Goal: Information Seeking & Learning: Learn about a topic

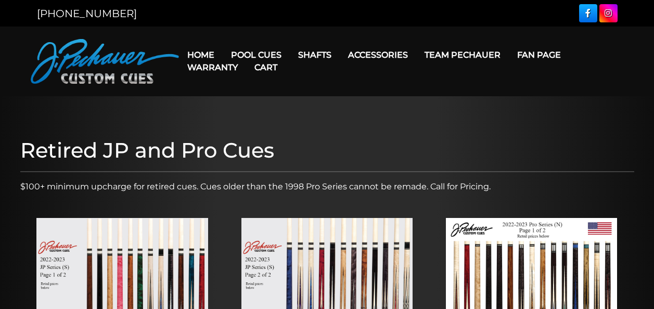
scroll to position [166, 0]
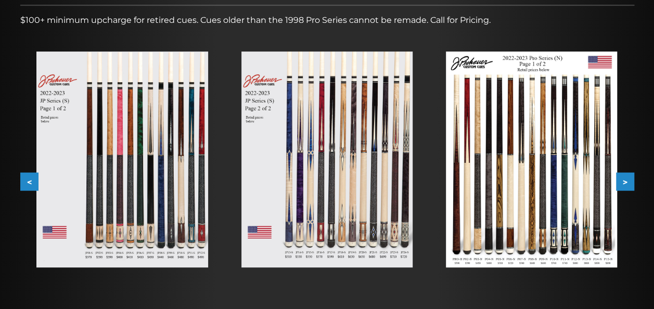
click at [622, 181] on button ">" at bounding box center [625, 182] width 18 height 18
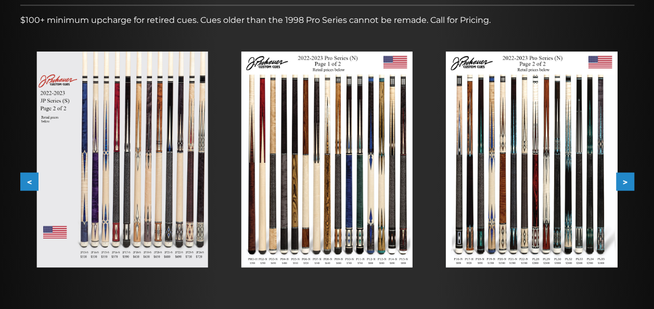
click at [622, 181] on button ">" at bounding box center [625, 182] width 18 height 18
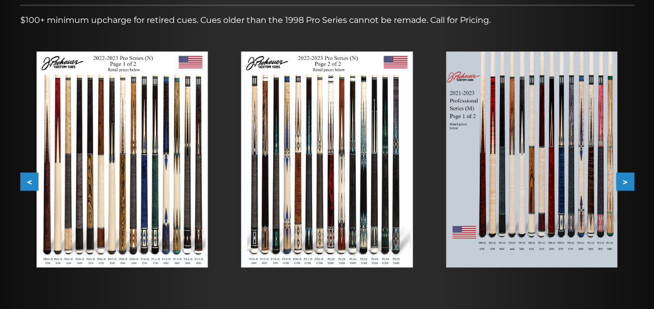
click at [552, 176] on img at bounding box center [531, 160] width 171 height 216
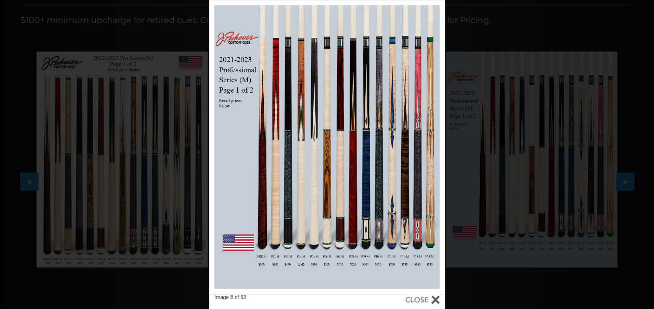
click at [472, 3] on div "Image 8 of 53" at bounding box center [327, 154] width 654 height 309
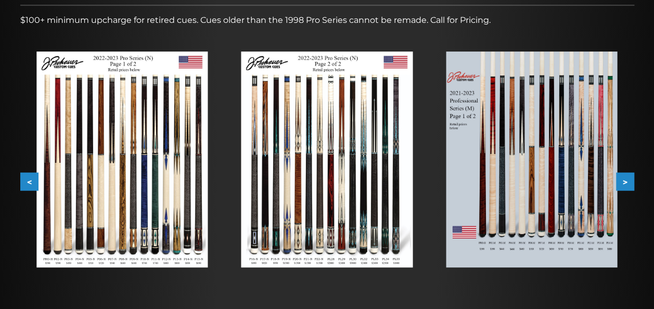
click at [626, 182] on button ">" at bounding box center [625, 182] width 18 height 18
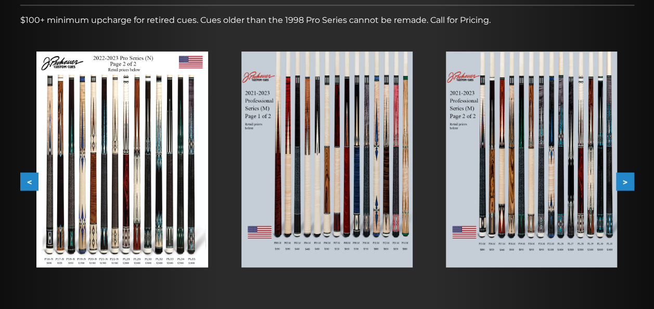
click at [626, 182] on button ">" at bounding box center [625, 182] width 18 height 18
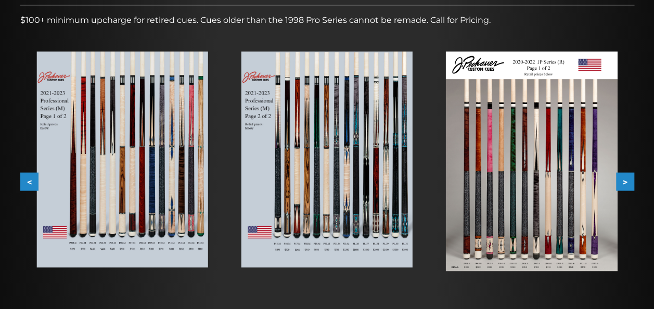
click at [626, 182] on button ">" at bounding box center [625, 182] width 18 height 18
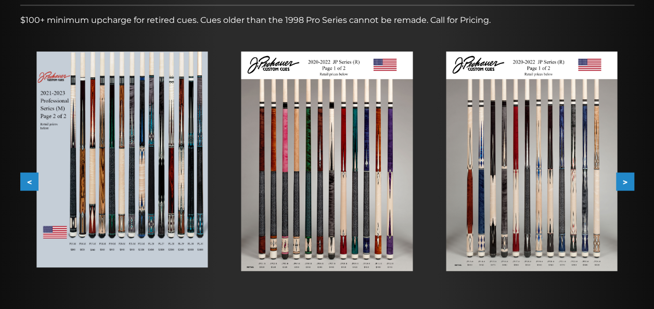
click at [626, 182] on button ">" at bounding box center [625, 182] width 18 height 18
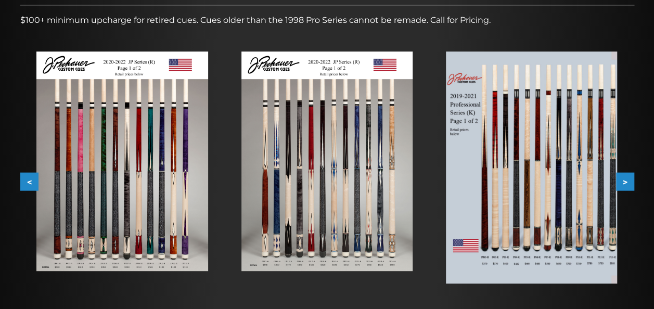
click at [626, 182] on button ">" at bounding box center [625, 182] width 18 height 18
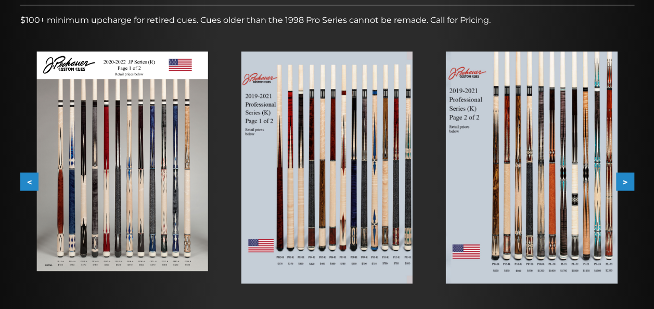
click at [626, 183] on button ">" at bounding box center [625, 182] width 18 height 18
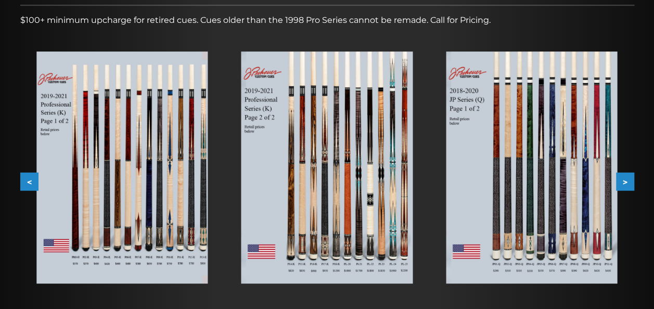
click at [626, 183] on button ">" at bounding box center [625, 182] width 18 height 18
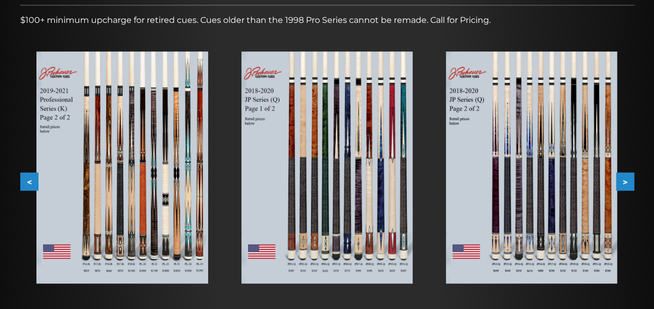
click at [626, 183] on button ">" at bounding box center [625, 182] width 18 height 18
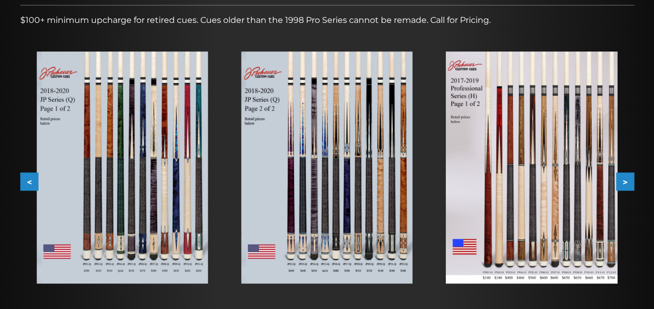
click at [553, 198] on img at bounding box center [531, 168] width 171 height 232
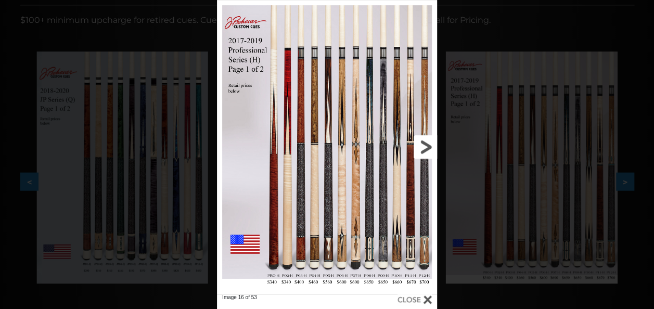
click at [430, 149] on link at bounding box center [387, 147] width 99 height 294
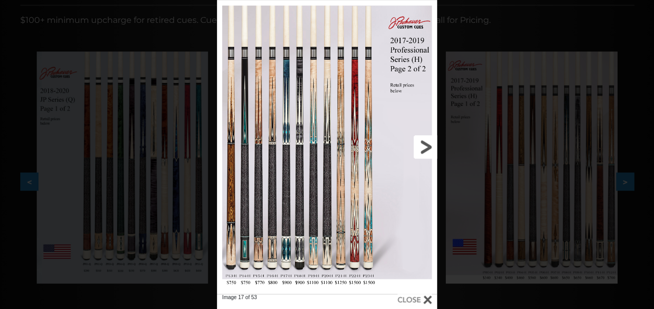
click at [430, 149] on link at bounding box center [387, 147] width 99 height 294
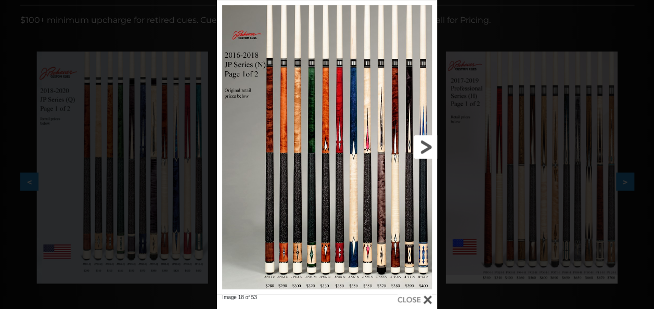
click at [434, 149] on link at bounding box center [387, 147] width 99 height 294
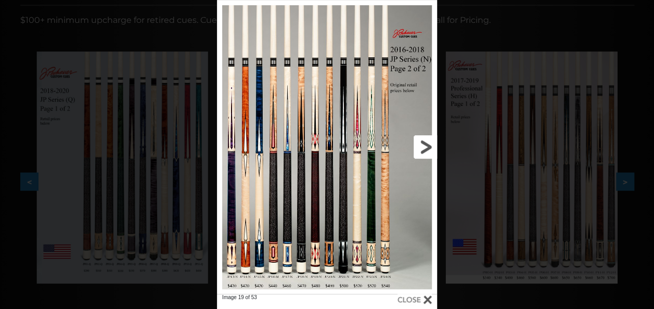
click at [434, 149] on link at bounding box center [387, 147] width 99 height 294
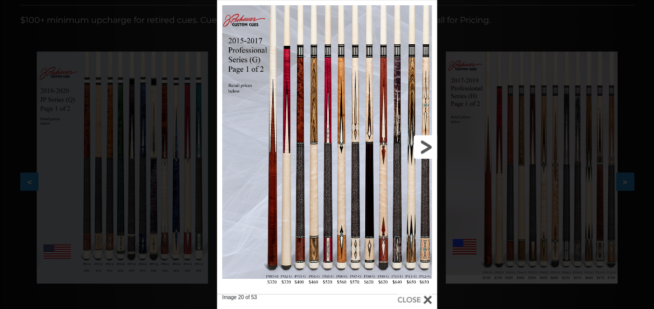
click at [435, 148] on link at bounding box center [387, 147] width 99 height 294
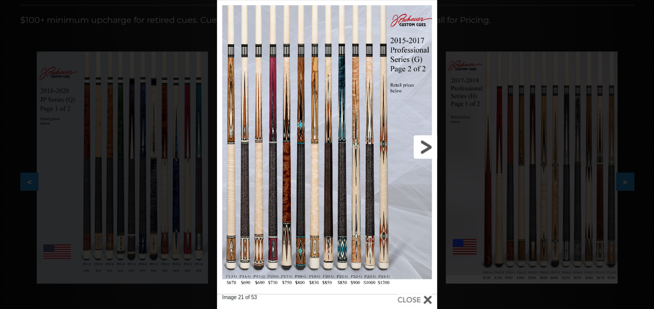
click at [435, 148] on link at bounding box center [387, 147] width 99 height 294
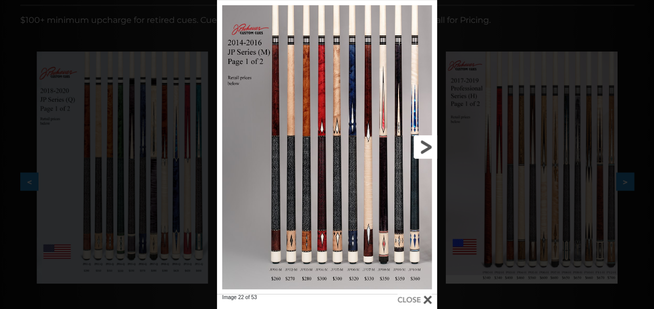
click at [435, 148] on link at bounding box center [387, 147] width 99 height 294
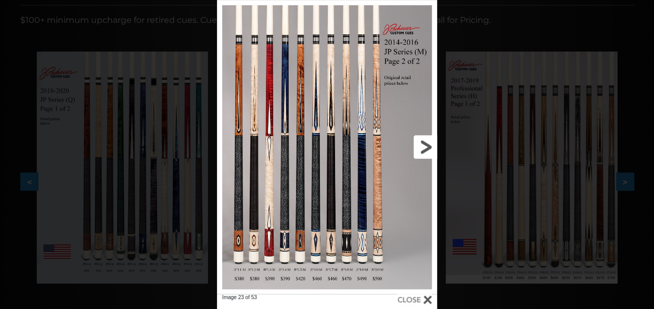
click at [435, 148] on link at bounding box center [387, 147] width 99 height 294
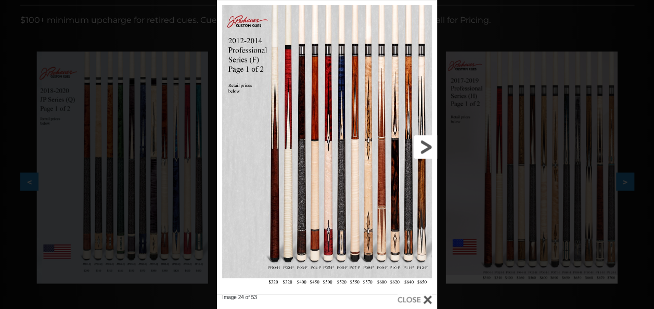
click at [435, 148] on link at bounding box center [387, 147] width 99 height 294
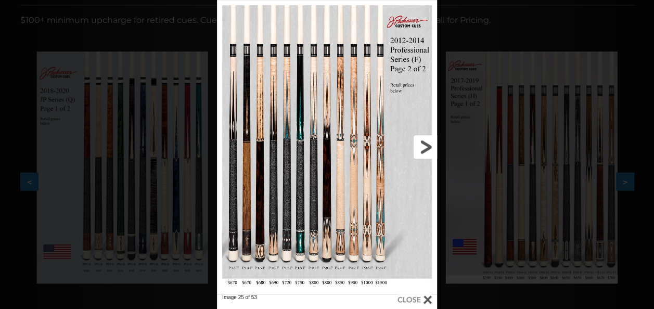
click at [421, 149] on link at bounding box center [387, 147] width 99 height 294
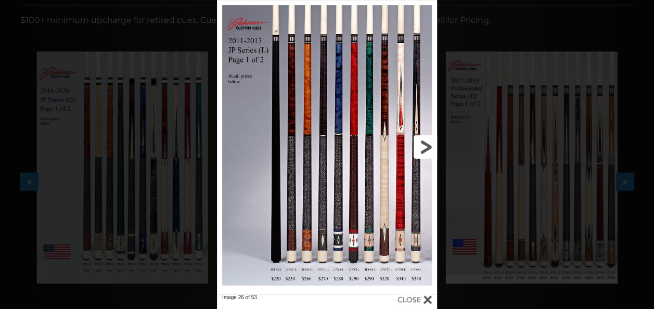
click at [421, 149] on link at bounding box center [387, 147] width 99 height 294
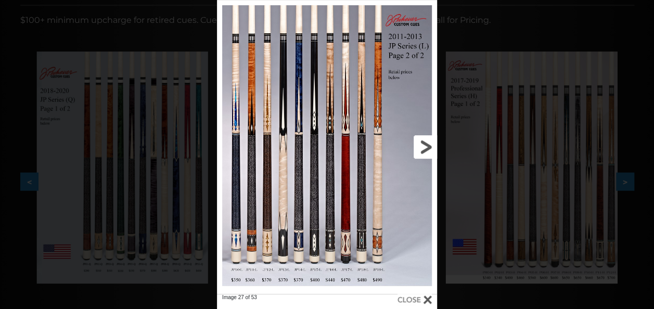
click at [422, 148] on link at bounding box center [387, 147] width 99 height 294
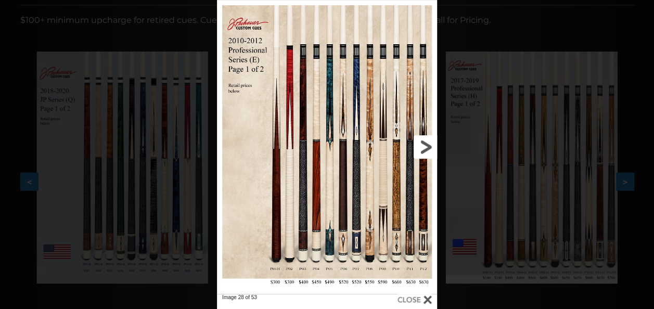
click at [422, 148] on link at bounding box center [387, 147] width 99 height 294
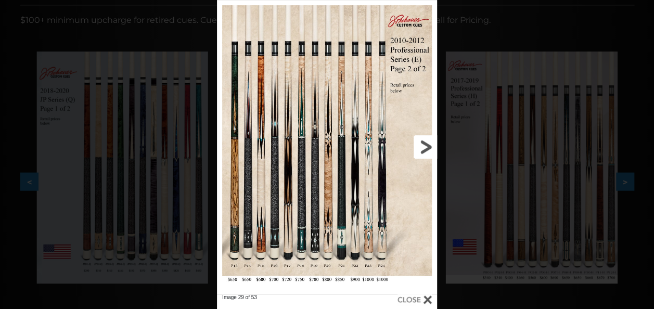
click at [422, 148] on link at bounding box center [387, 147] width 99 height 294
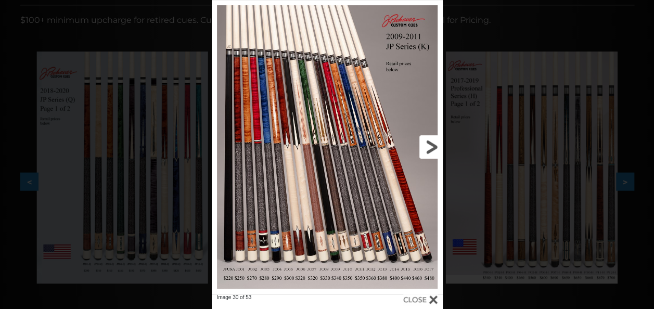
click at [422, 148] on link at bounding box center [391, 147] width 104 height 294
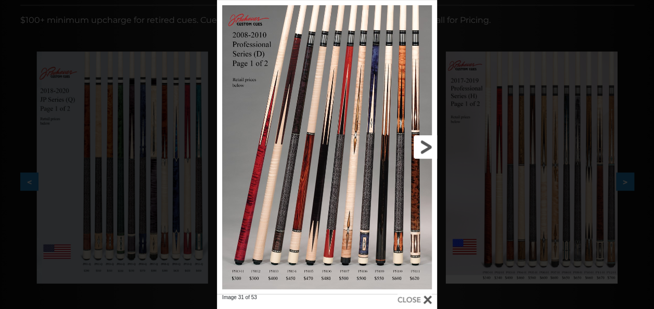
click at [422, 148] on link at bounding box center [387, 147] width 99 height 294
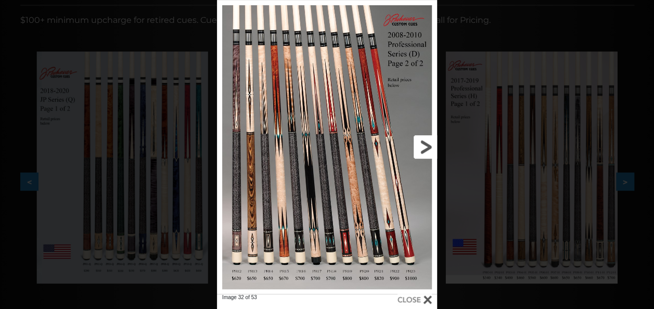
click at [420, 150] on link at bounding box center [387, 147] width 99 height 294
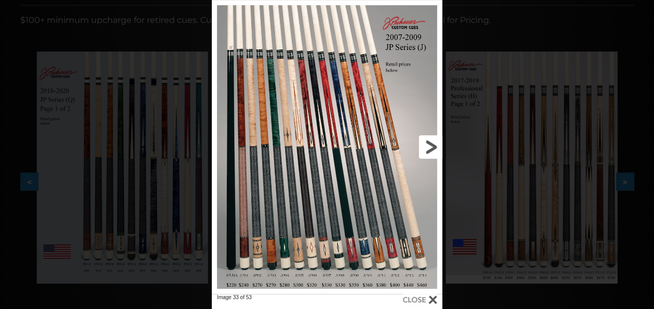
click at [425, 147] on link at bounding box center [391, 147] width 104 height 294
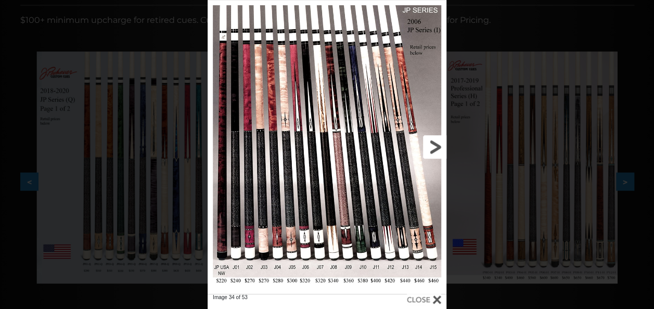
click at [425, 147] on link at bounding box center [393, 147] width 108 height 294
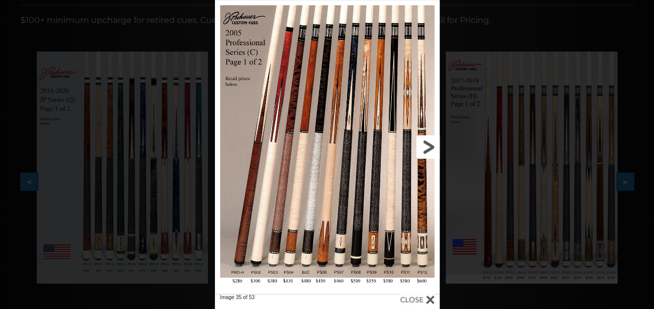
click at [425, 147] on link at bounding box center [388, 147] width 101 height 294
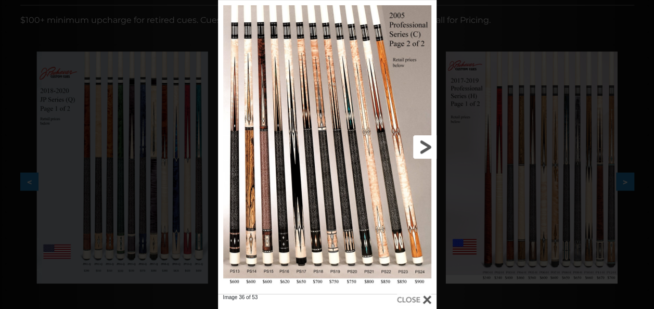
click at [425, 147] on link at bounding box center [387, 147] width 98 height 294
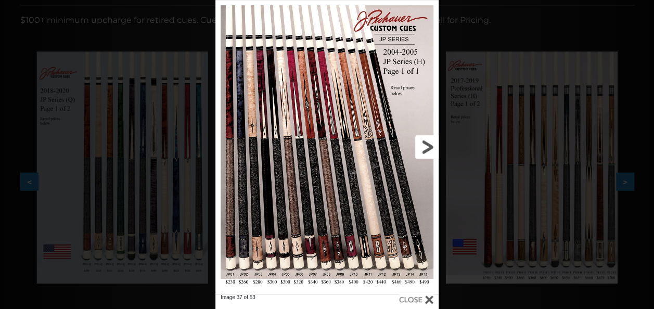
click at [426, 147] on link at bounding box center [388, 147] width 100 height 294
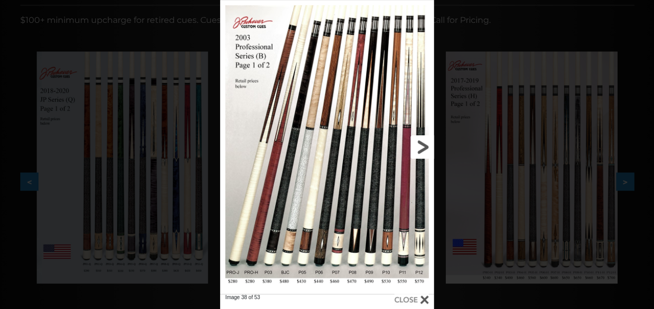
click at [426, 147] on link at bounding box center [386, 147] width 96 height 294
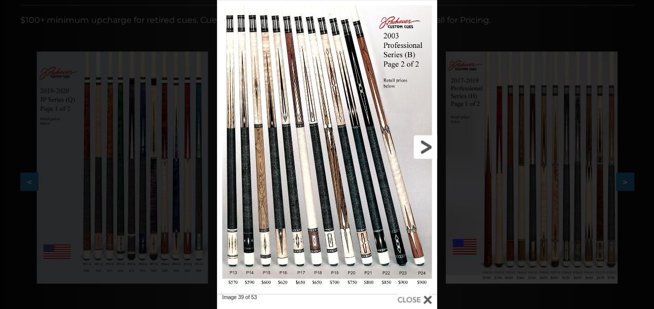
click at [426, 147] on link at bounding box center [387, 147] width 99 height 294
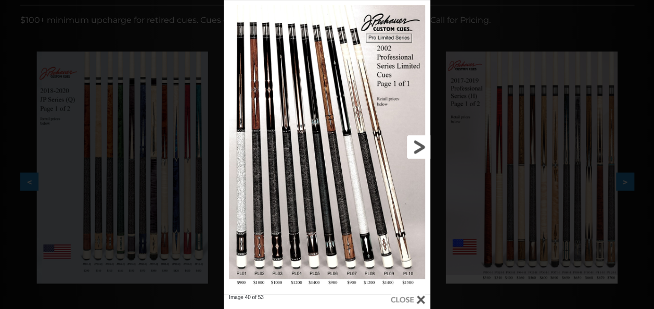
click at [426, 147] on link at bounding box center [383, 147] width 93 height 294
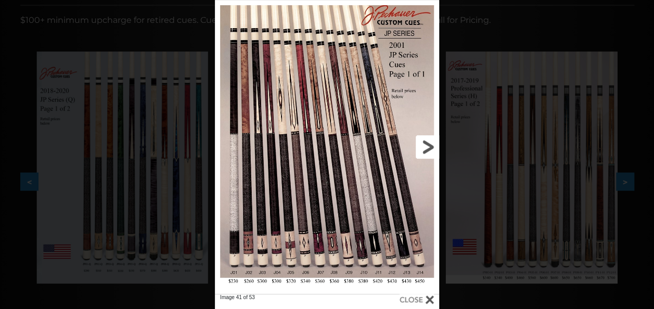
click at [426, 147] on link at bounding box center [388, 147] width 101 height 294
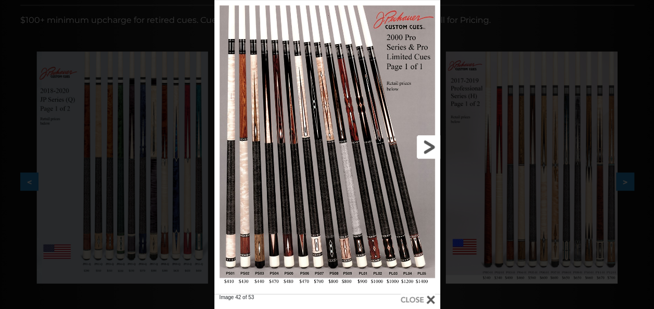
click at [426, 147] on link at bounding box center [388, 147] width 101 height 294
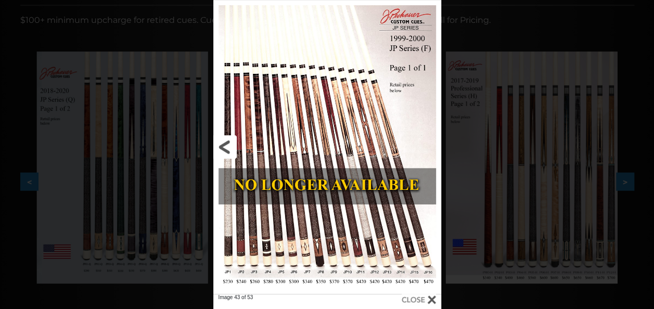
click at [225, 148] on link at bounding box center [264, 147] width 102 height 294
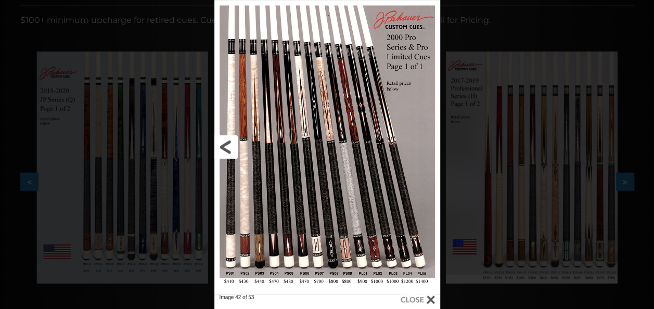
click at [225, 148] on link at bounding box center [264, 147] width 101 height 294
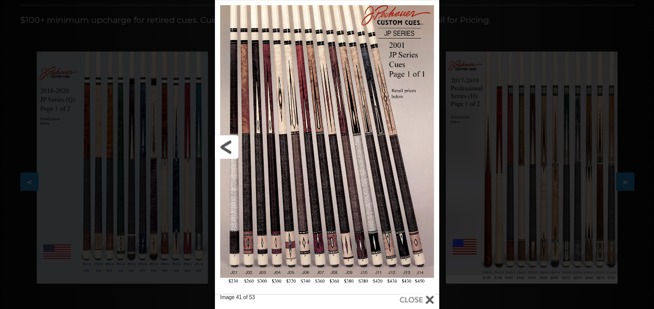
click at [225, 148] on link at bounding box center [265, 147] width 101 height 294
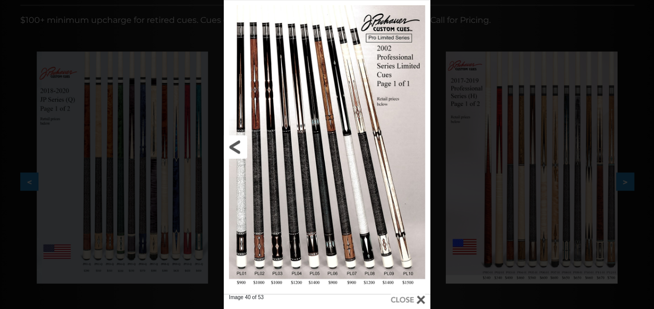
click at [225, 148] on link at bounding box center [270, 147] width 93 height 294
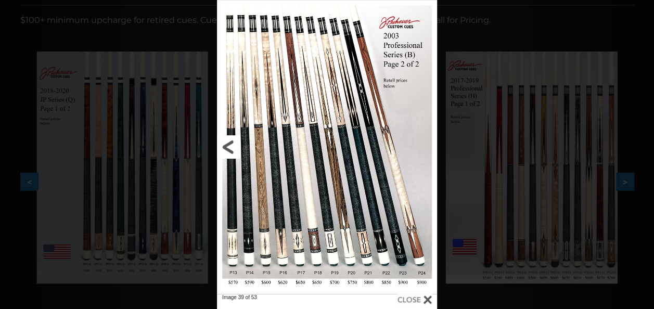
click at [225, 148] on link at bounding box center [266, 147] width 99 height 294
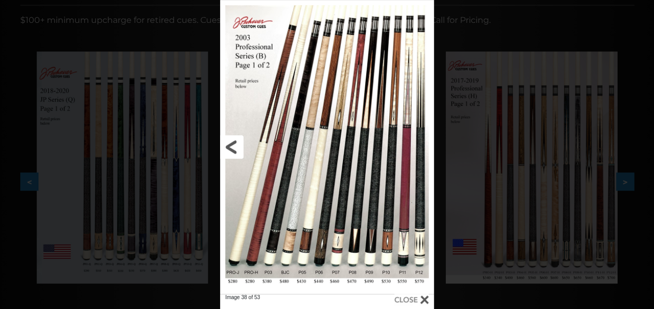
click at [225, 148] on link at bounding box center [268, 147] width 96 height 294
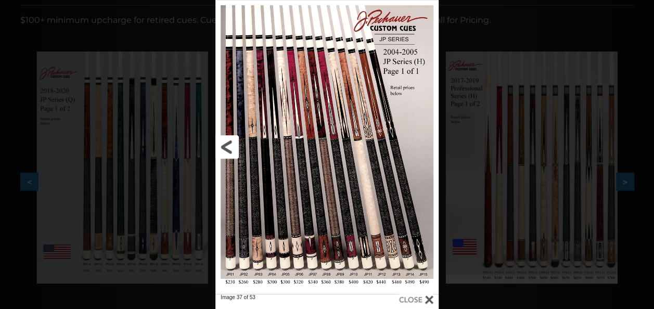
click at [225, 148] on link at bounding box center [265, 147] width 100 height 294
